Goal: Task Accomplishment & Management: Use online tool/utility

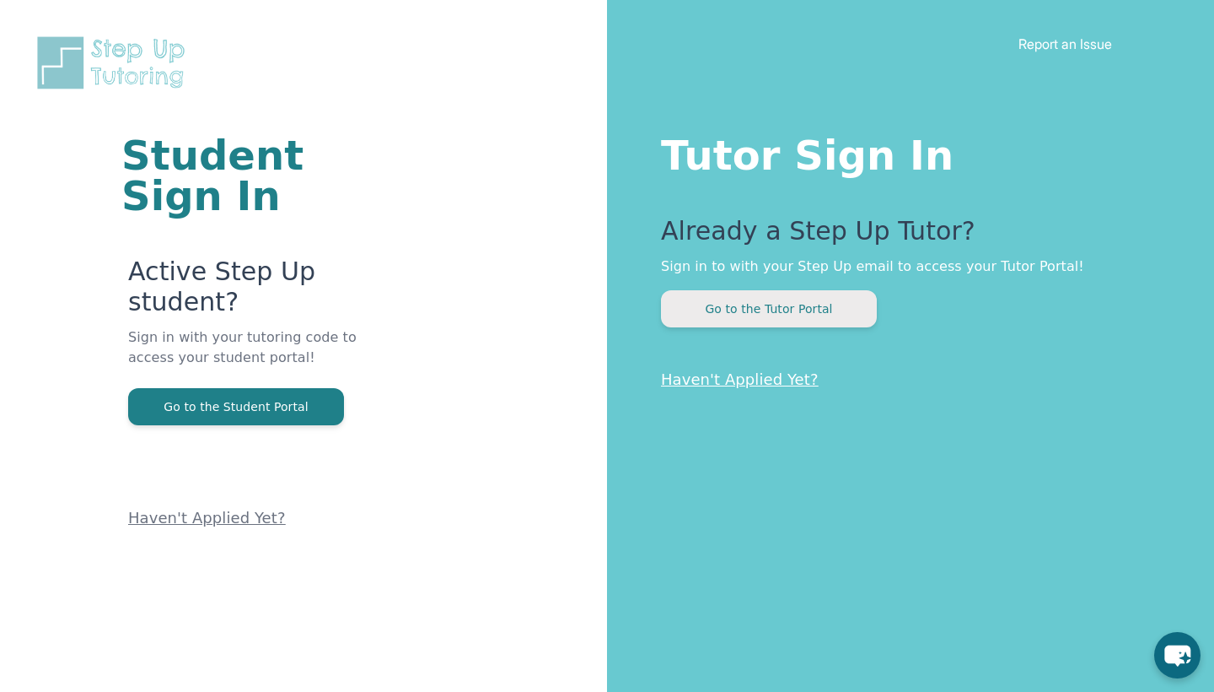
click at [751, 321] on button "Go to the Tutor Portal" at bounding box center [769, 308] width 216 height 37
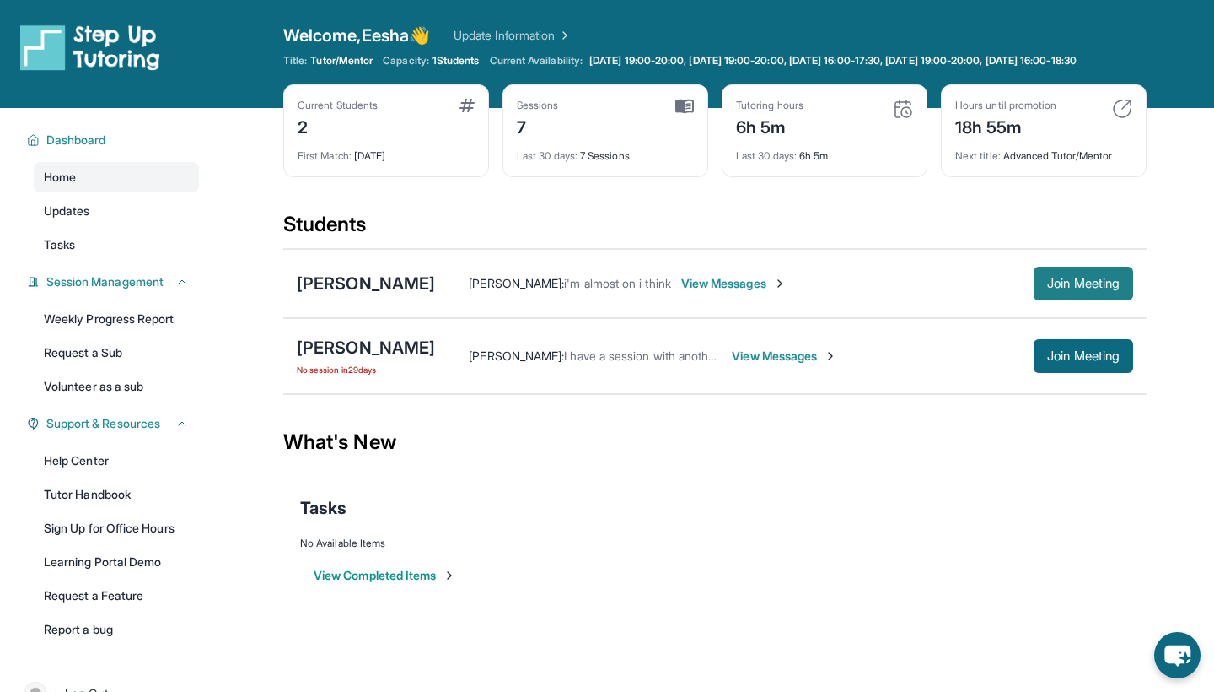
click at [1074, 288] on span "Join Meeting" at bounding box center [1083, 283] width 73 height 10
click at [1080, 300] on button "Join Meeting" at bounding box center [1084, 284] width 100 height 34
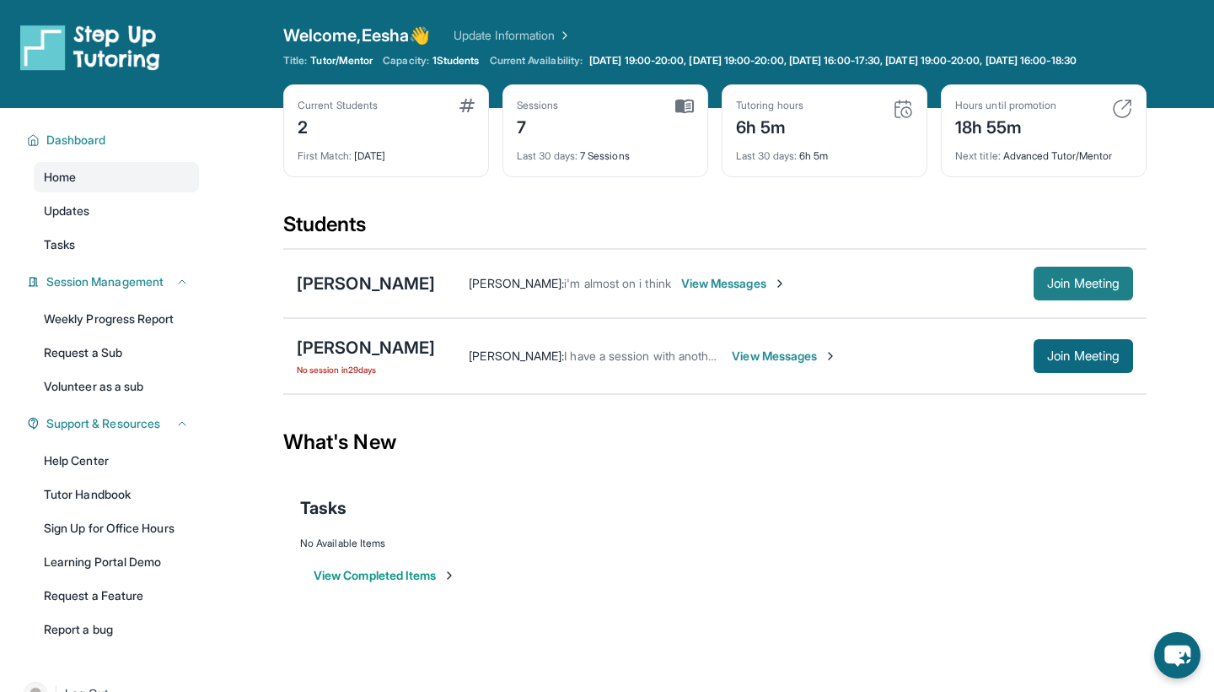
click at [1077, 288] on span "Join Meeting" at bounding box center [1083, 283] width 73 height 10
click at [1049, 288] on span "Join Meeting" at bounding box center [1083, 283] width 73 height 10
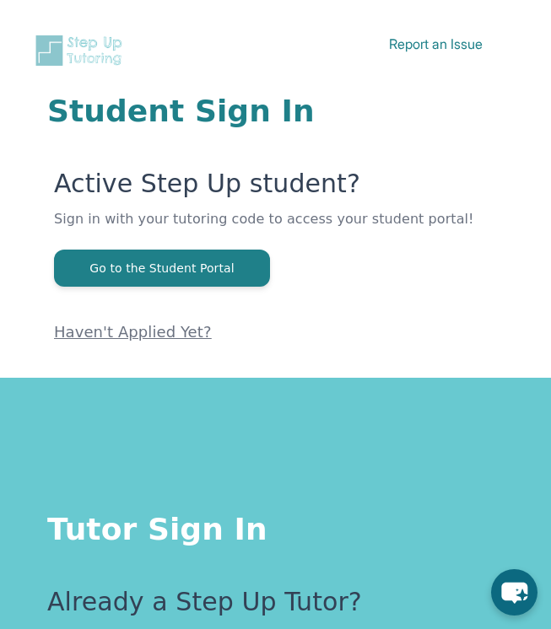
click at [233, 246] on p "Sign in with your tutoring code to access your student portal!" at bounding box center [279, 229] width 450 height 40
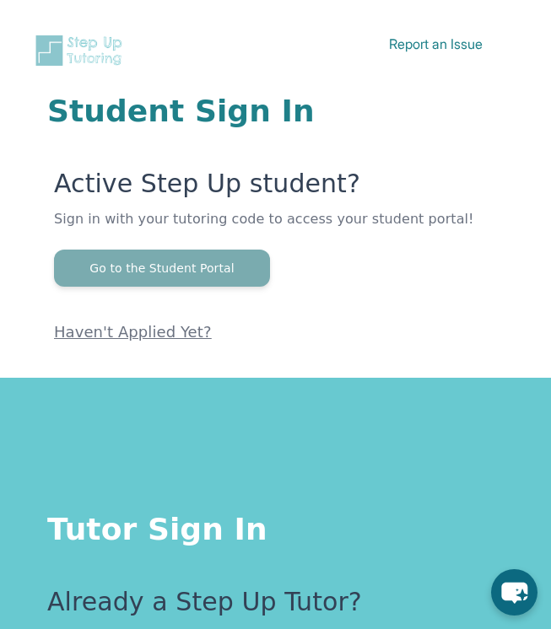
click at [198, 263] on button "Go to the Student Portal" at bounding box center [162, 268] width 216 height 37
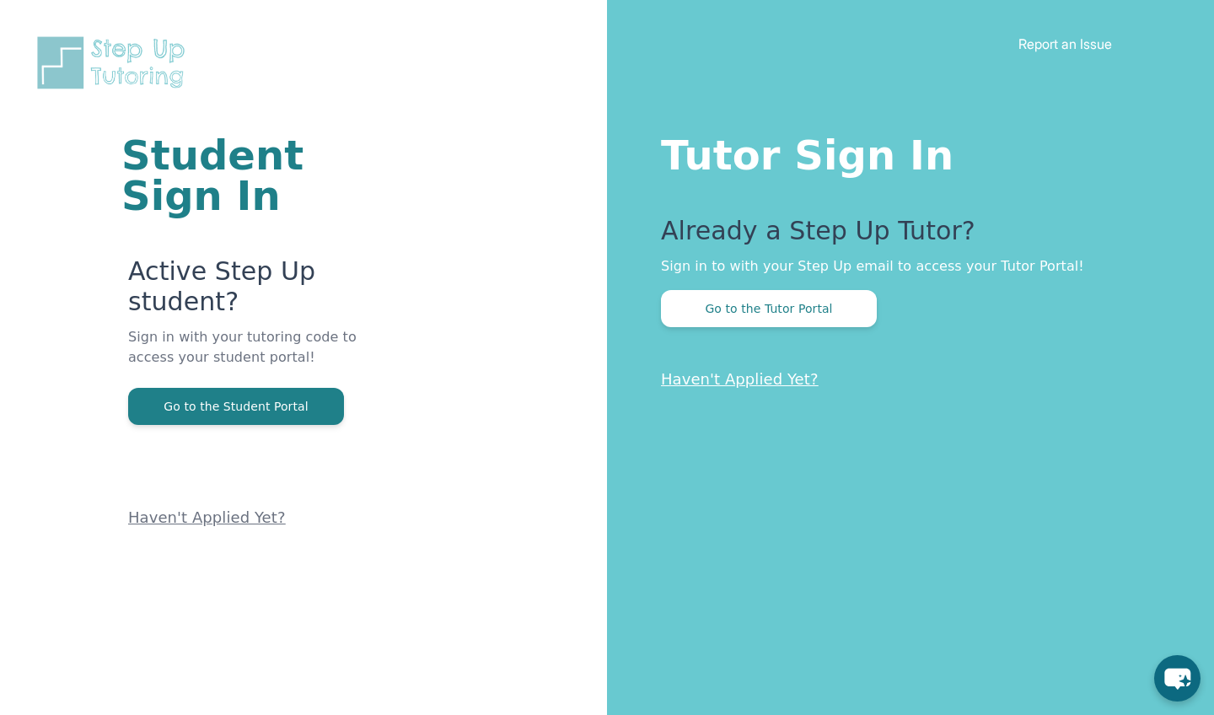
click at [550, 288] on div "Already a Step Up Tutor? Sign in to with your Step Up email to access your Tuto…" at bounding box center [904, 271] width 486 height 111
click at [550, 305] on button "Go to the Tutor Portal" at bounding box center [769, 308] width 216 height 37
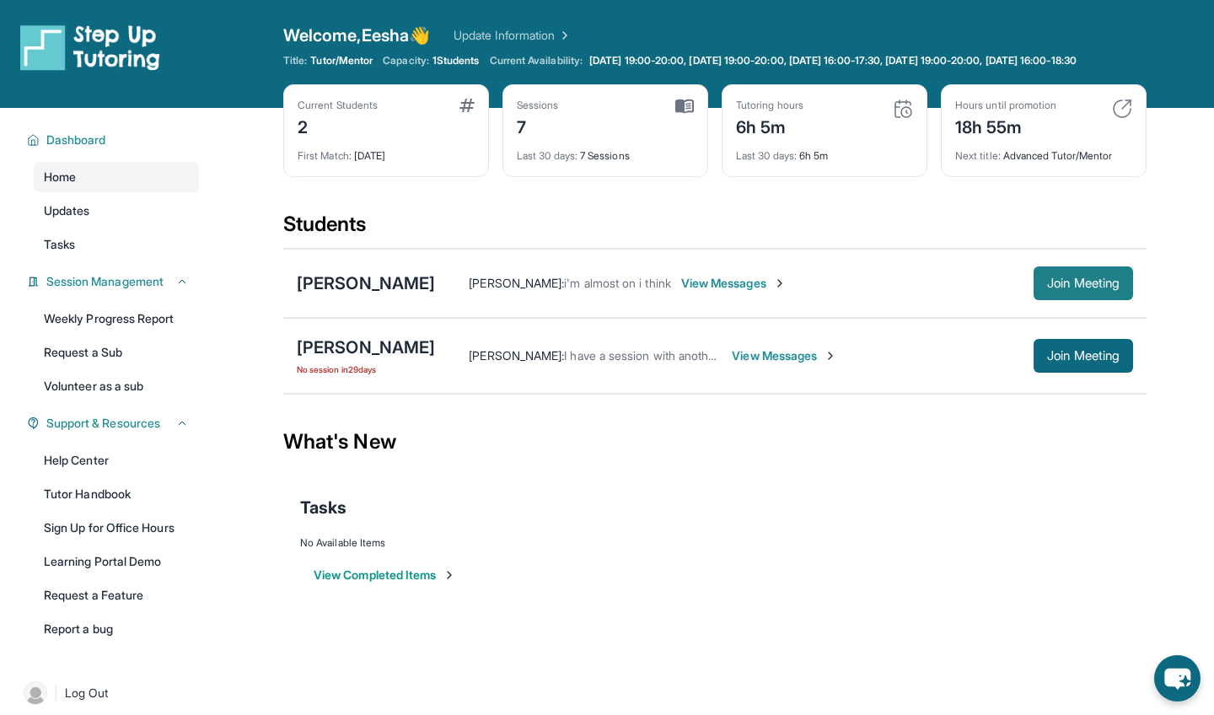
click at [550, 288] on span "Join Meeting" at bounding box center [1083, 283] width 73 height 10
